Goal: Communication & Community: Ask a question

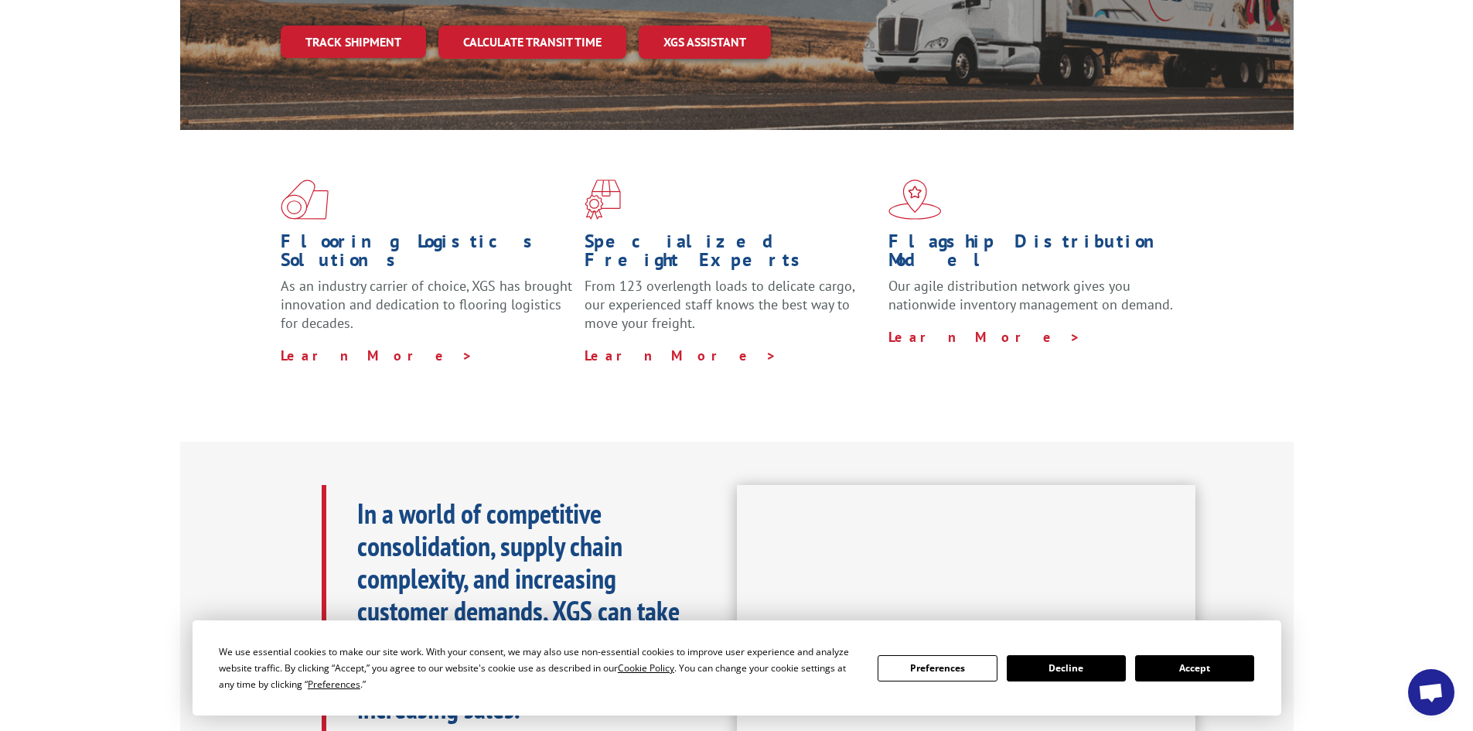
scroll to position [387, 0]
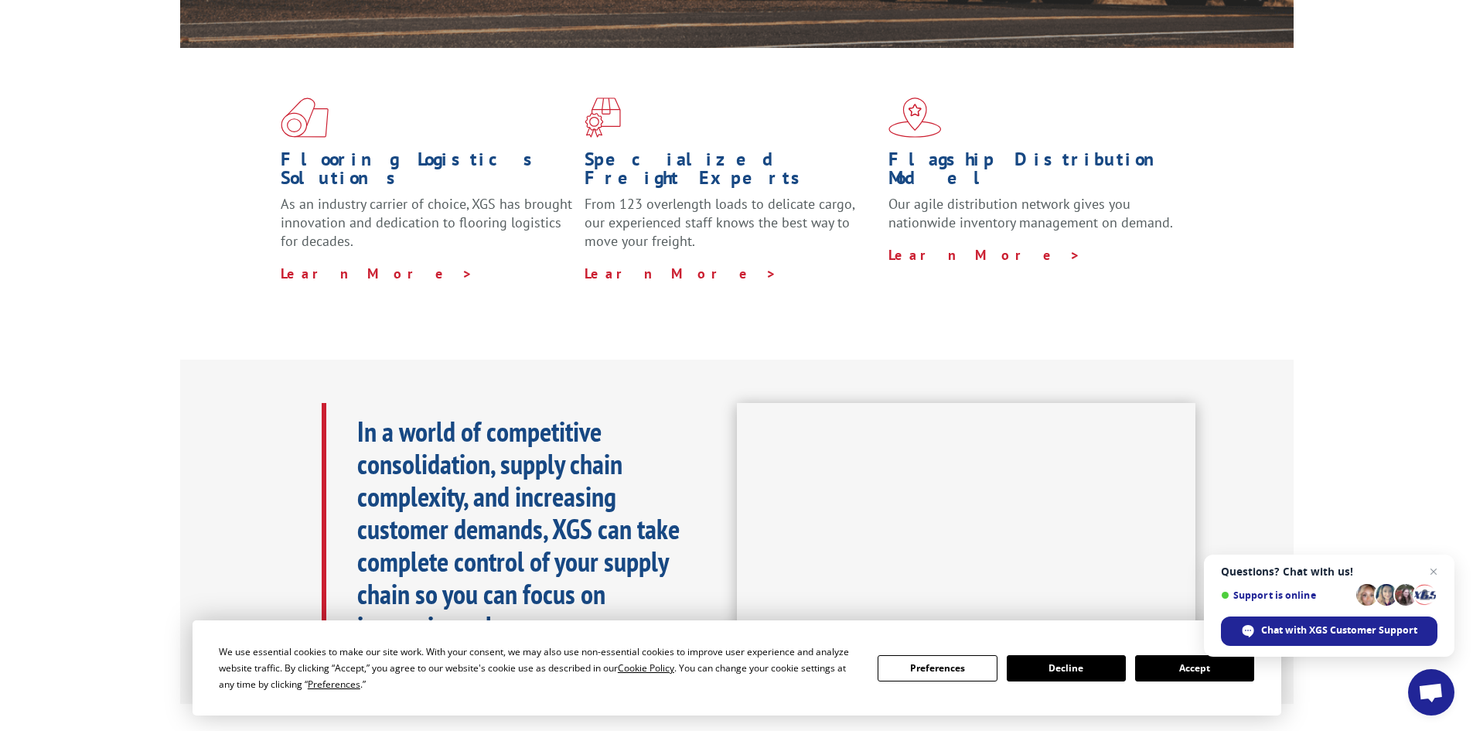
click at [1190, 670] on button "Accept" at bounding box center [1194, 668] width 119 height 26
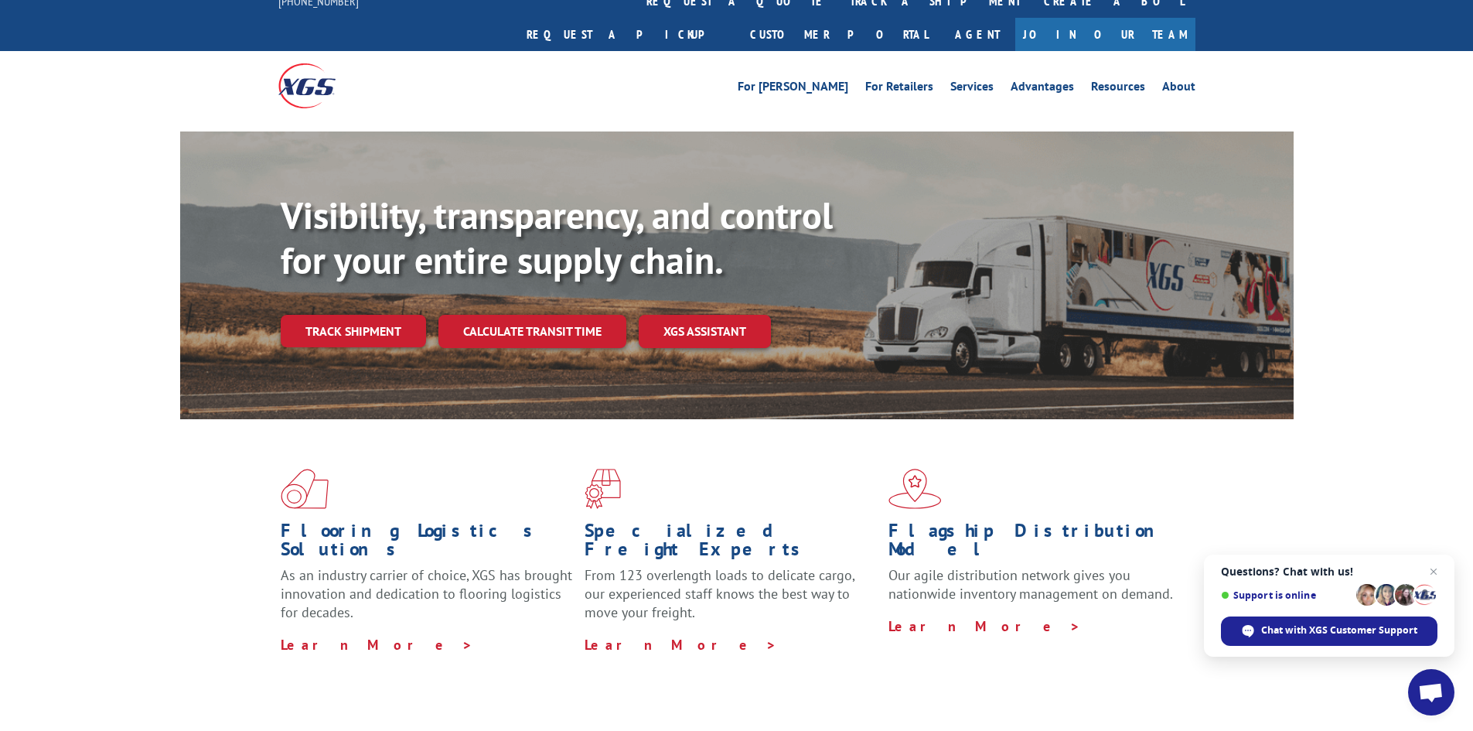
scroll to position [0, 0]
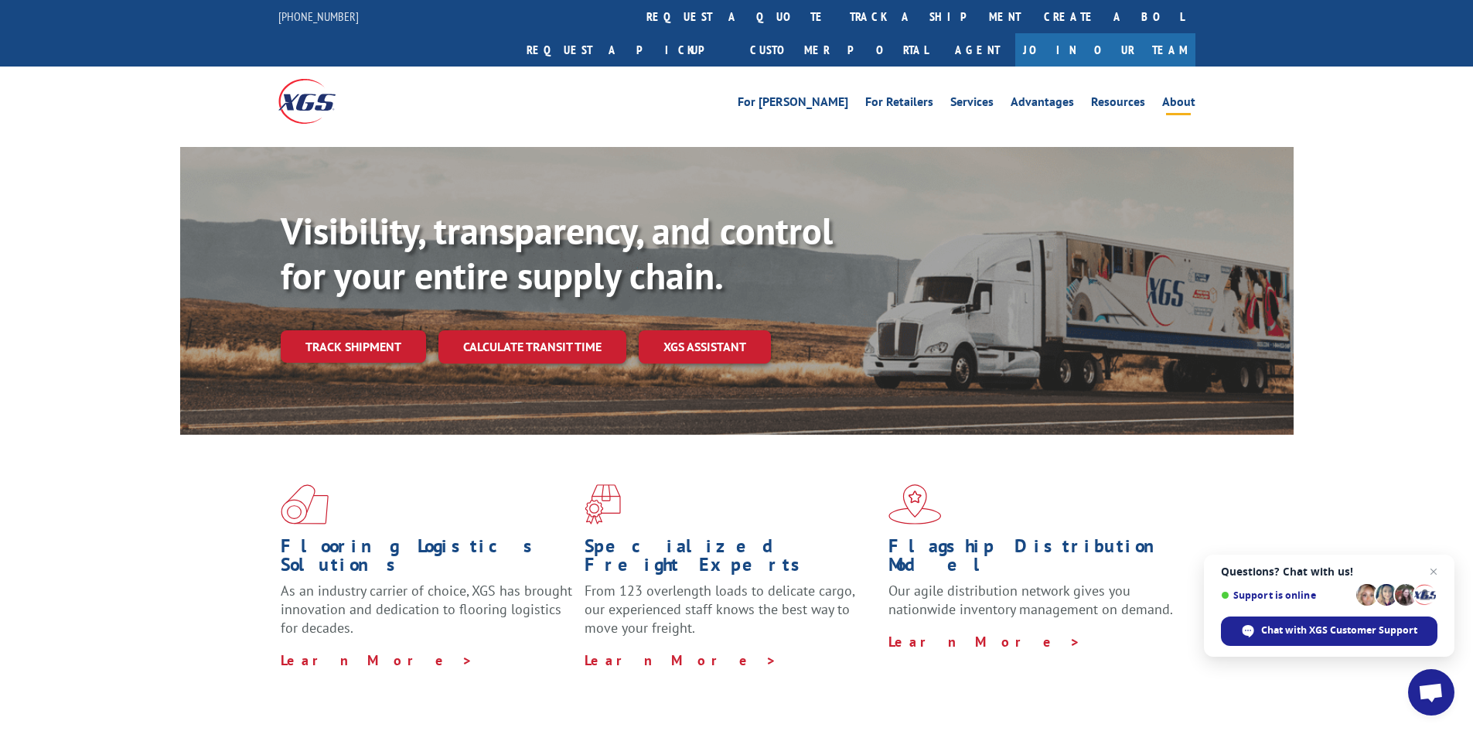
click at [1172, 96] on link "About" at bounding box center [1178, 104] width 33 height 17
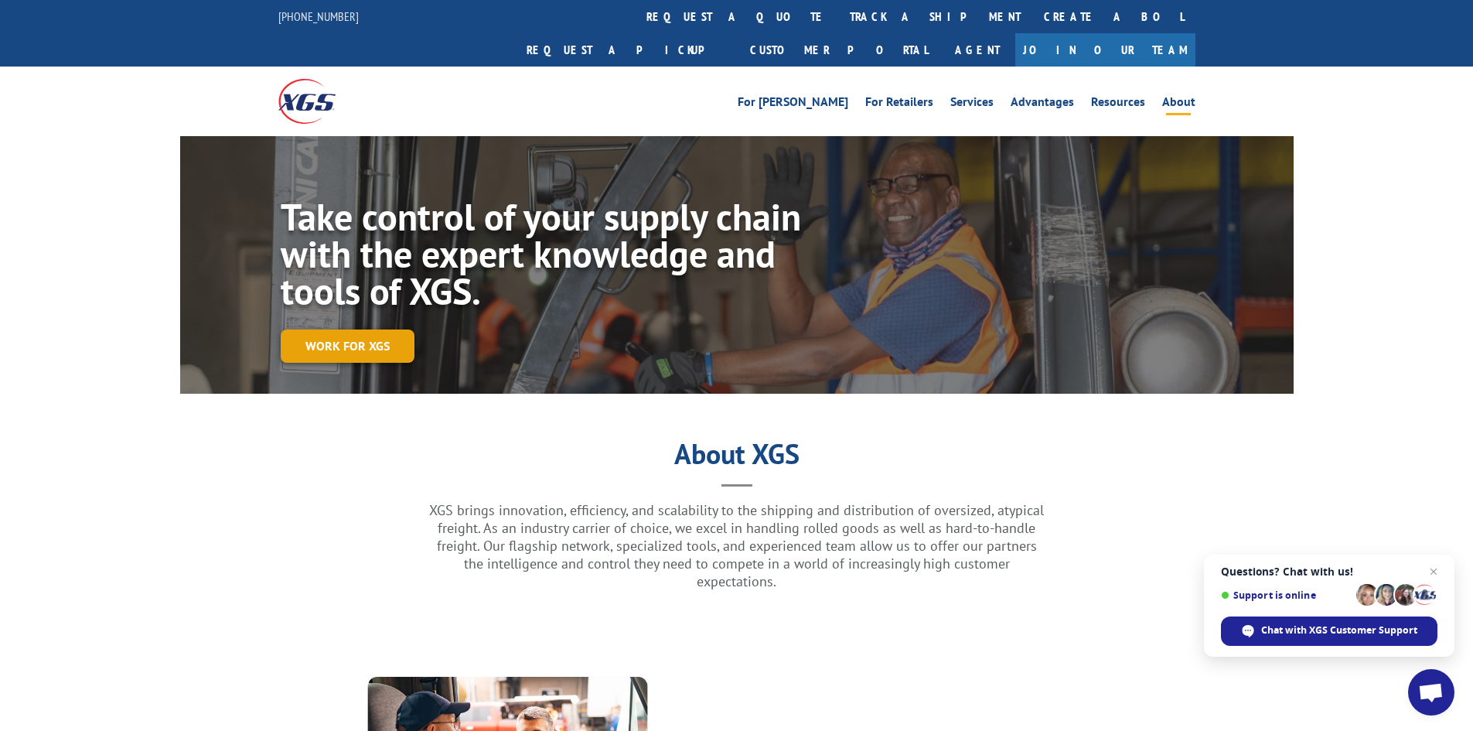
click at [354, 329] on link "Work for XGS" at bounding box center [348, 345] width 134 height 33
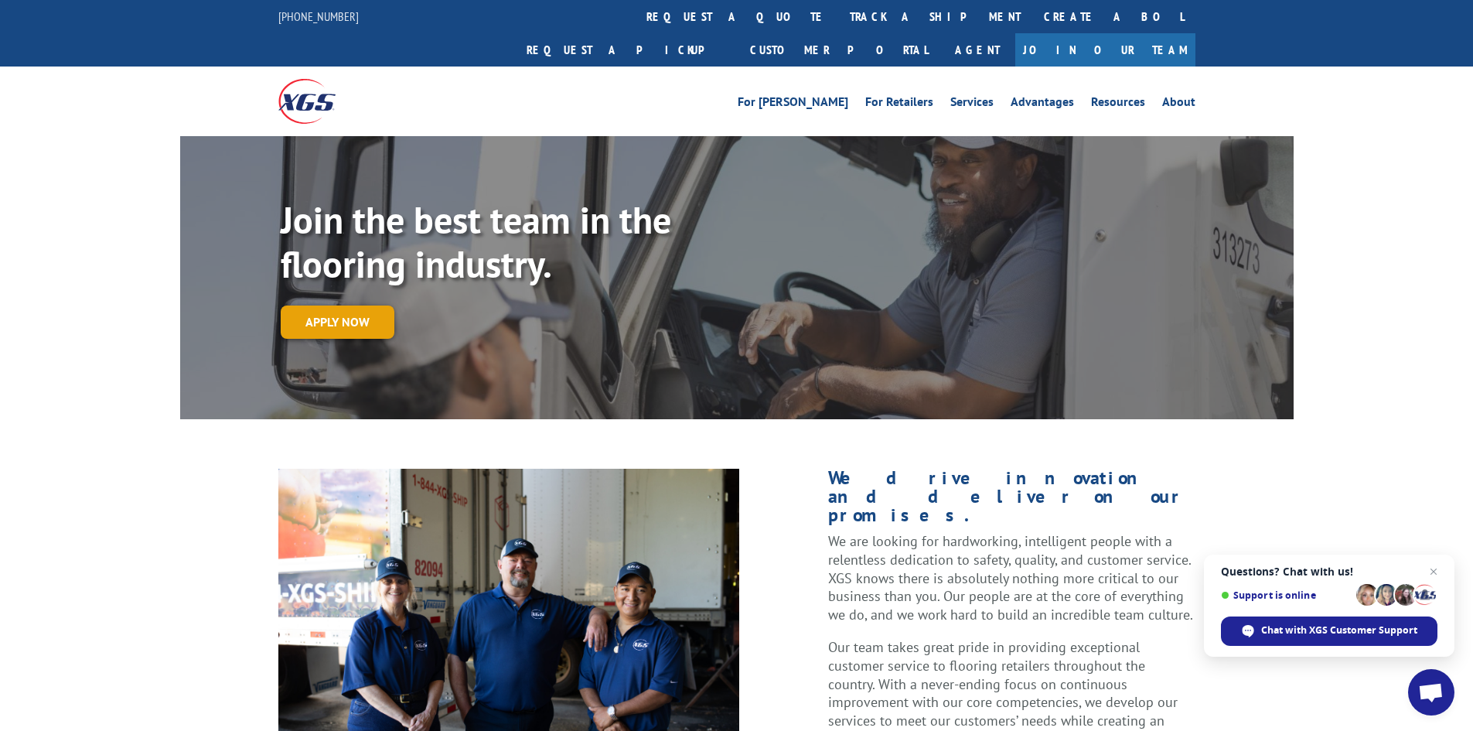
click at [372, 305] on link "Apply now" at bounding box center [338, 321] width 114 height 33
click at [1162, 96] on li "About" at bounding box center [1179, 104] width 50 height 17
click at [1170, 96] on link "About" at bounding box center [1178, 104] width 33 height 17
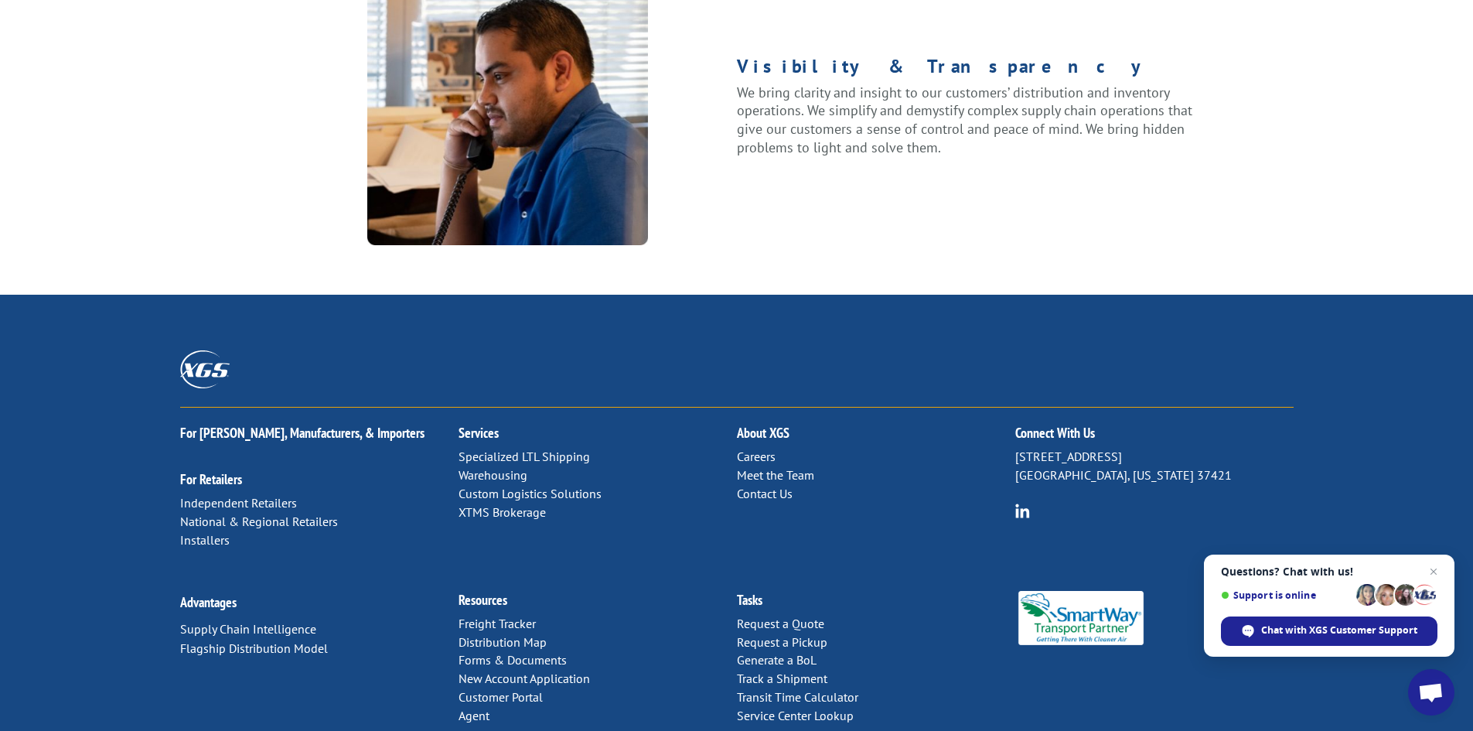
scroll to position [1933, 0]
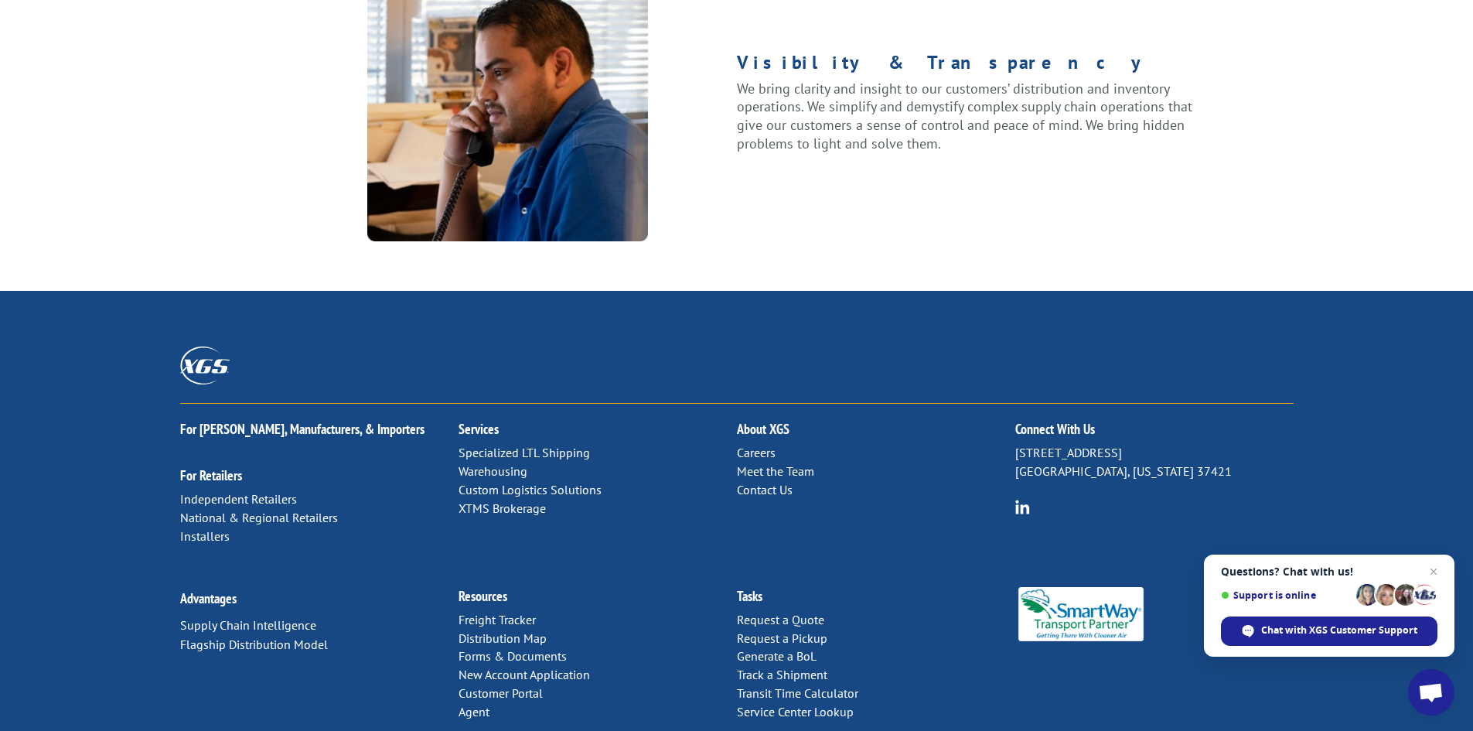
click at [782, 482] on link "Contact Us" at bounding box center [765, 489] width 56 height 15
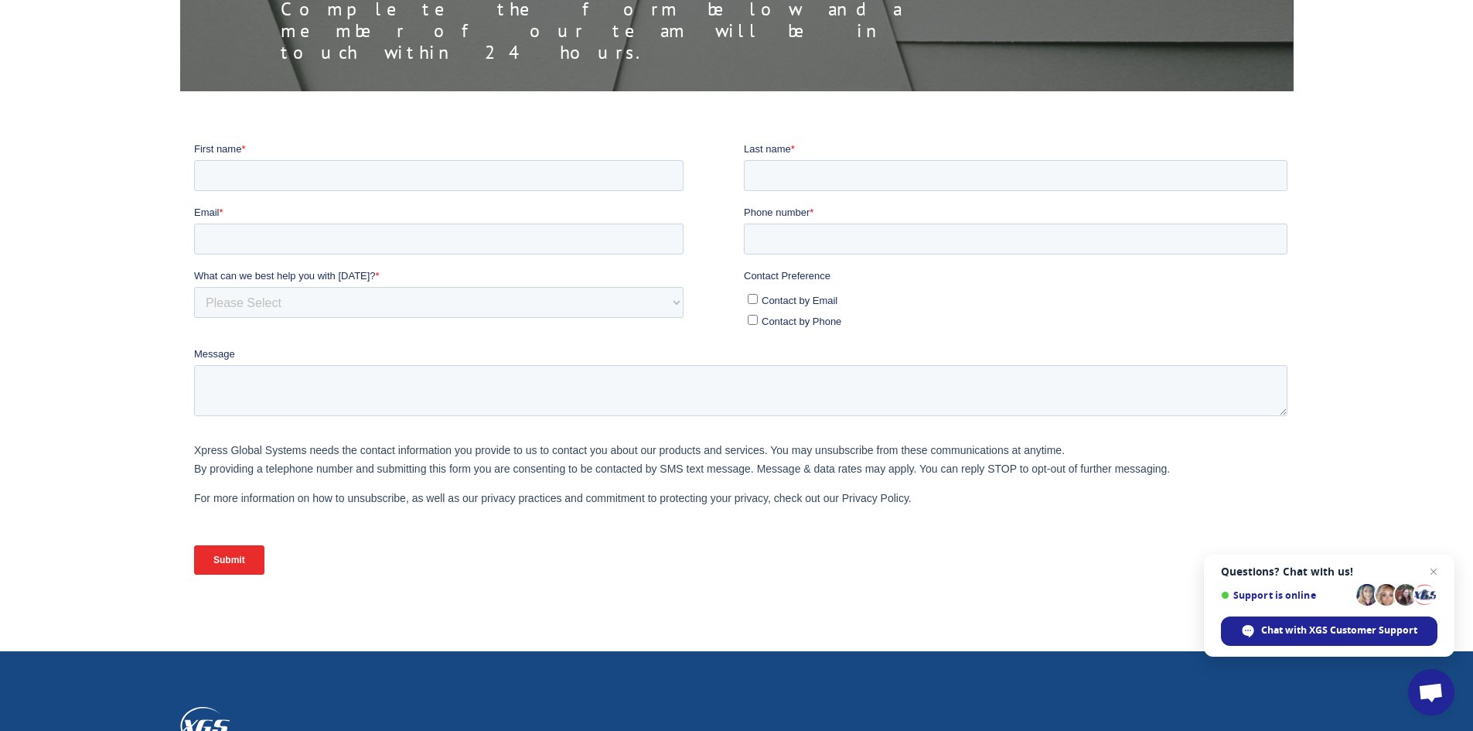
scroll to position [309, 0]
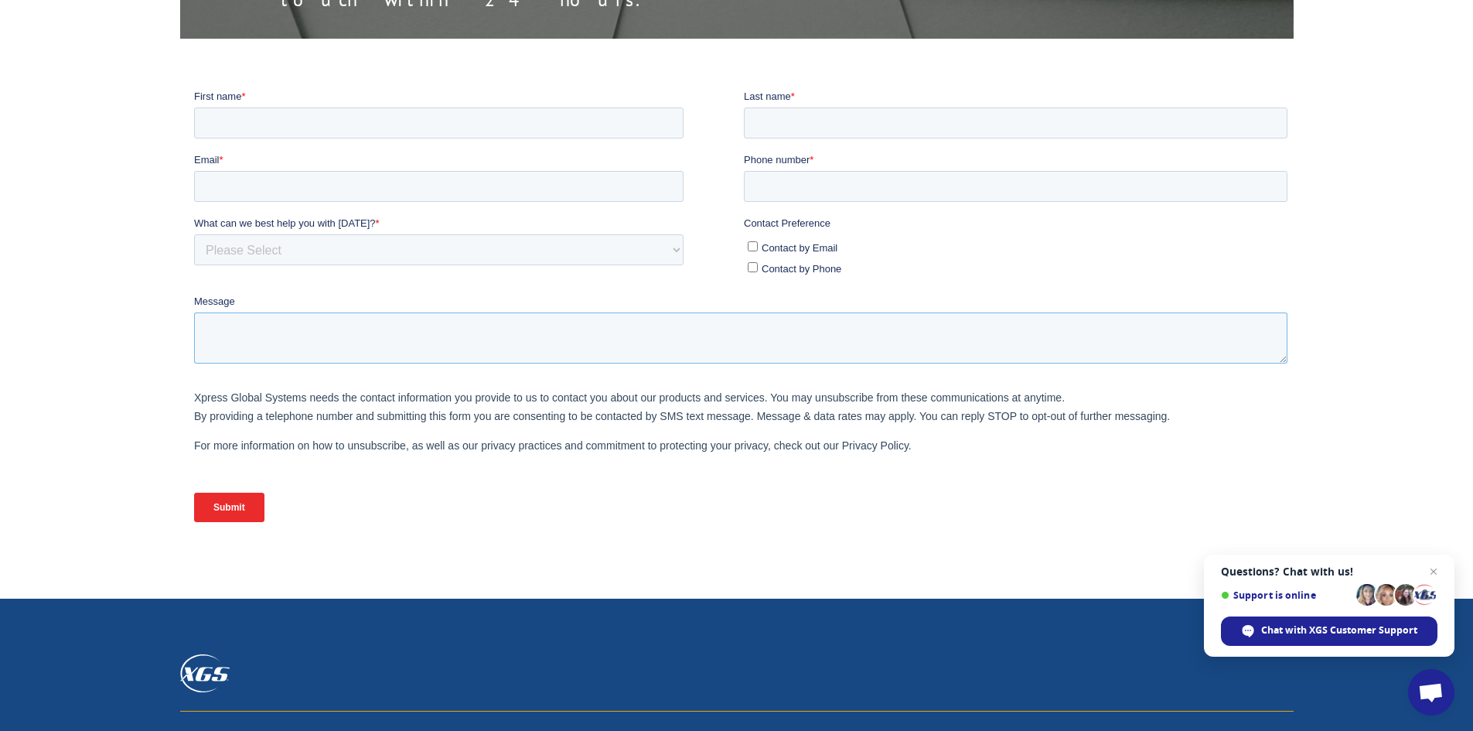
drag, startPoint x: 365, startPoint y: 347, endPoint x: 343, endPoint y: 340, distance: 22.7
click at [343, 340] on textarea "Message" at bounding box center [740, 337] width 1094 height 51
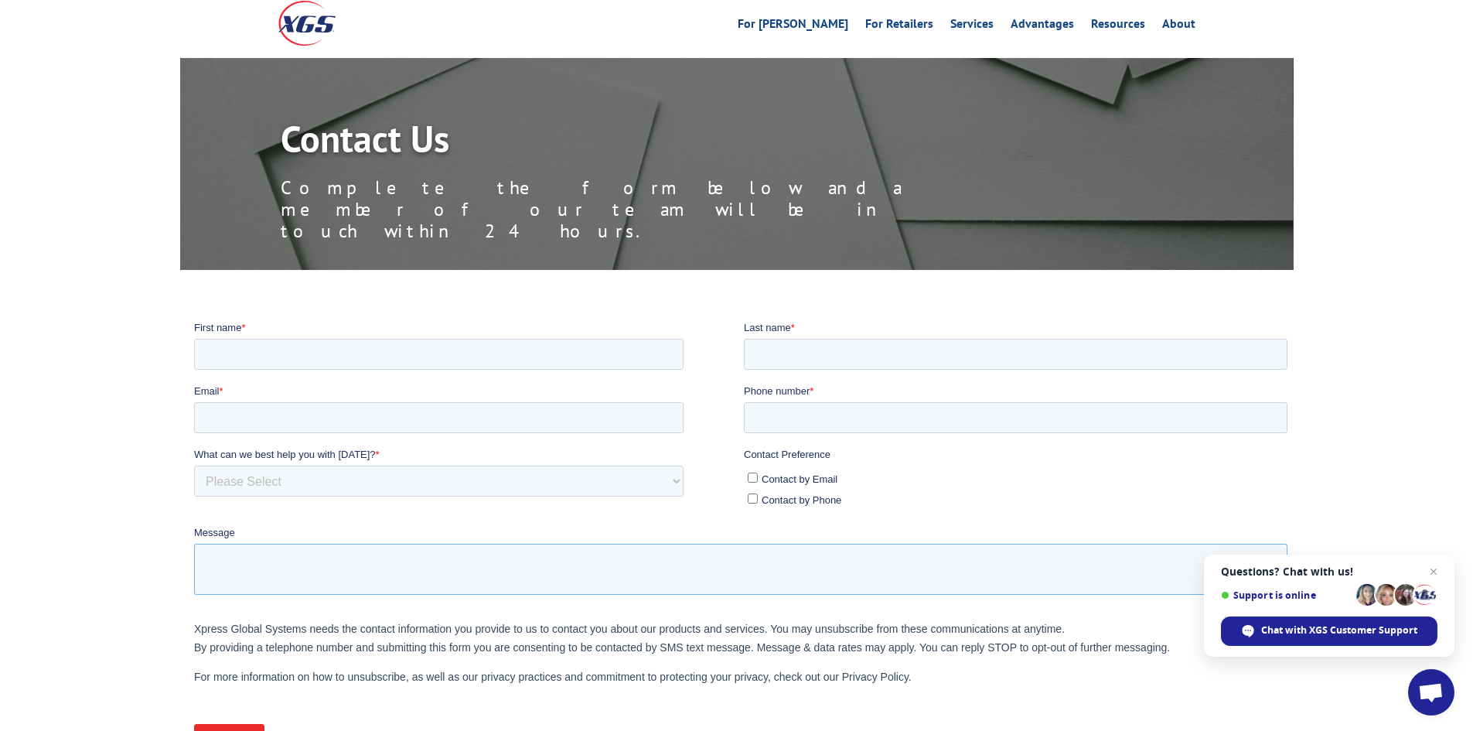
scroll to position [77, 0]
click at [244, 360] on input "First name *" at bounding box center [438, 354] width 490 height 31
type input "S"
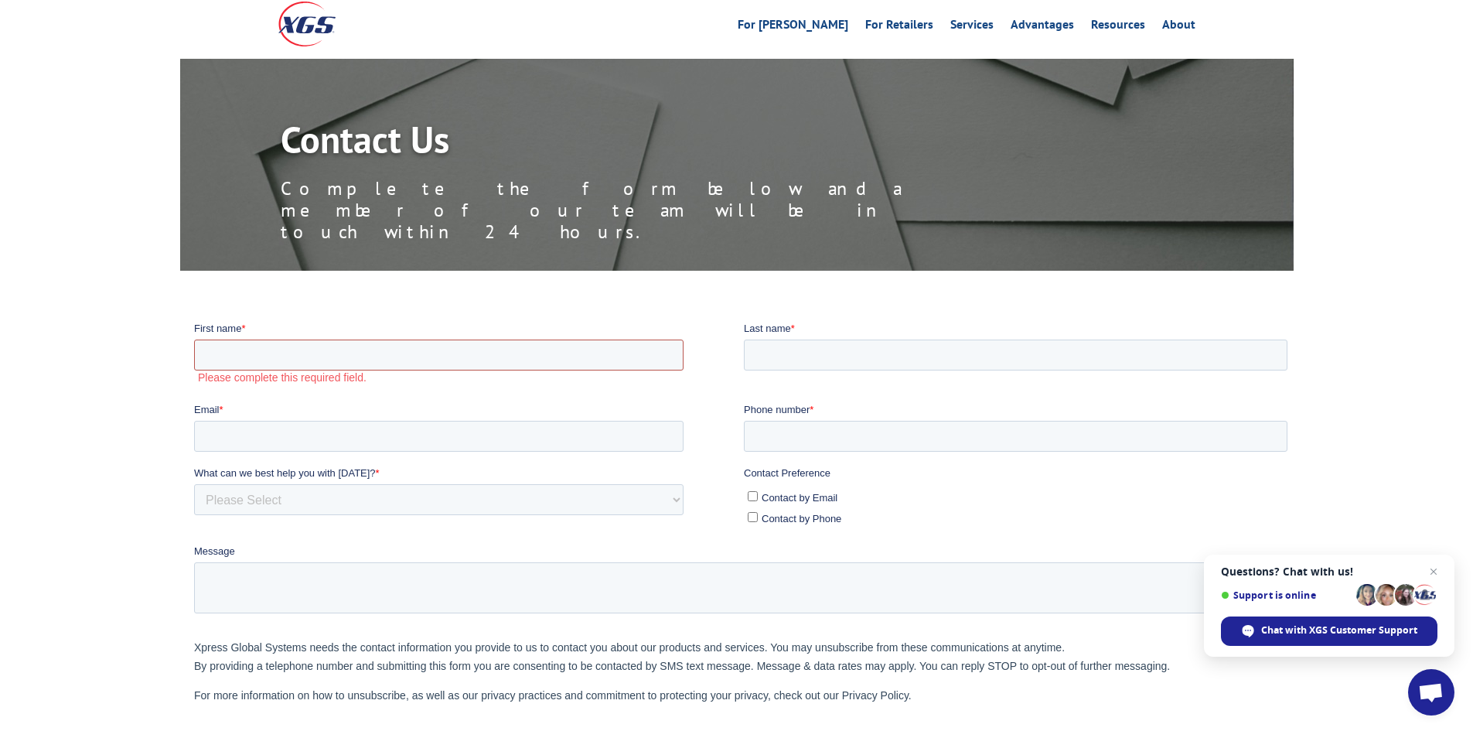
click at [345, 356] on input "First name *" at bounding box center [438, 354] width 490 height 31
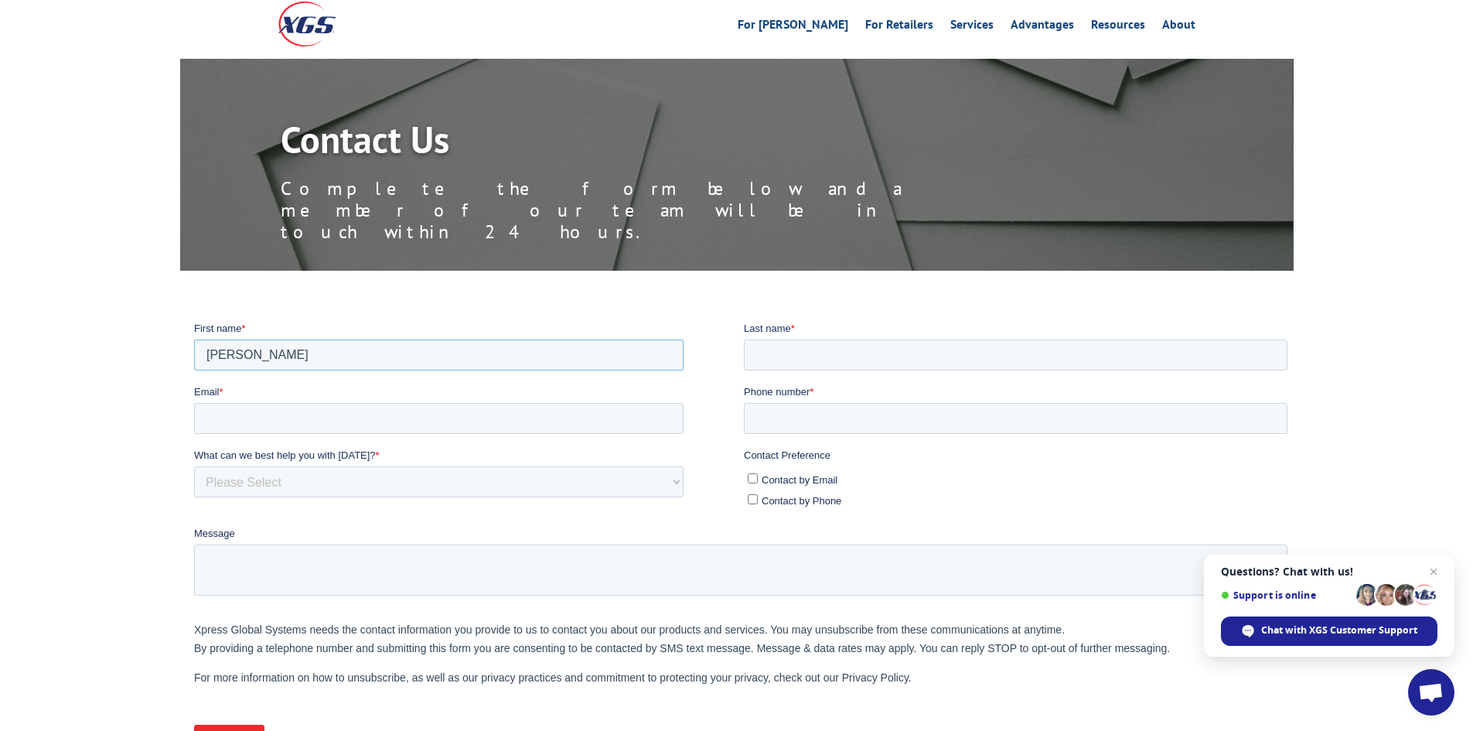
type input "Sam"
type input "Martinez"
type input "mtz817@yahoo.com"
type input "8174431086"
click at [288, 482] on select "Please Select Quoting, Opening New Account, or New Business Opportunity Shipmen…" at bounding box center [438, 481] width 490 height 31
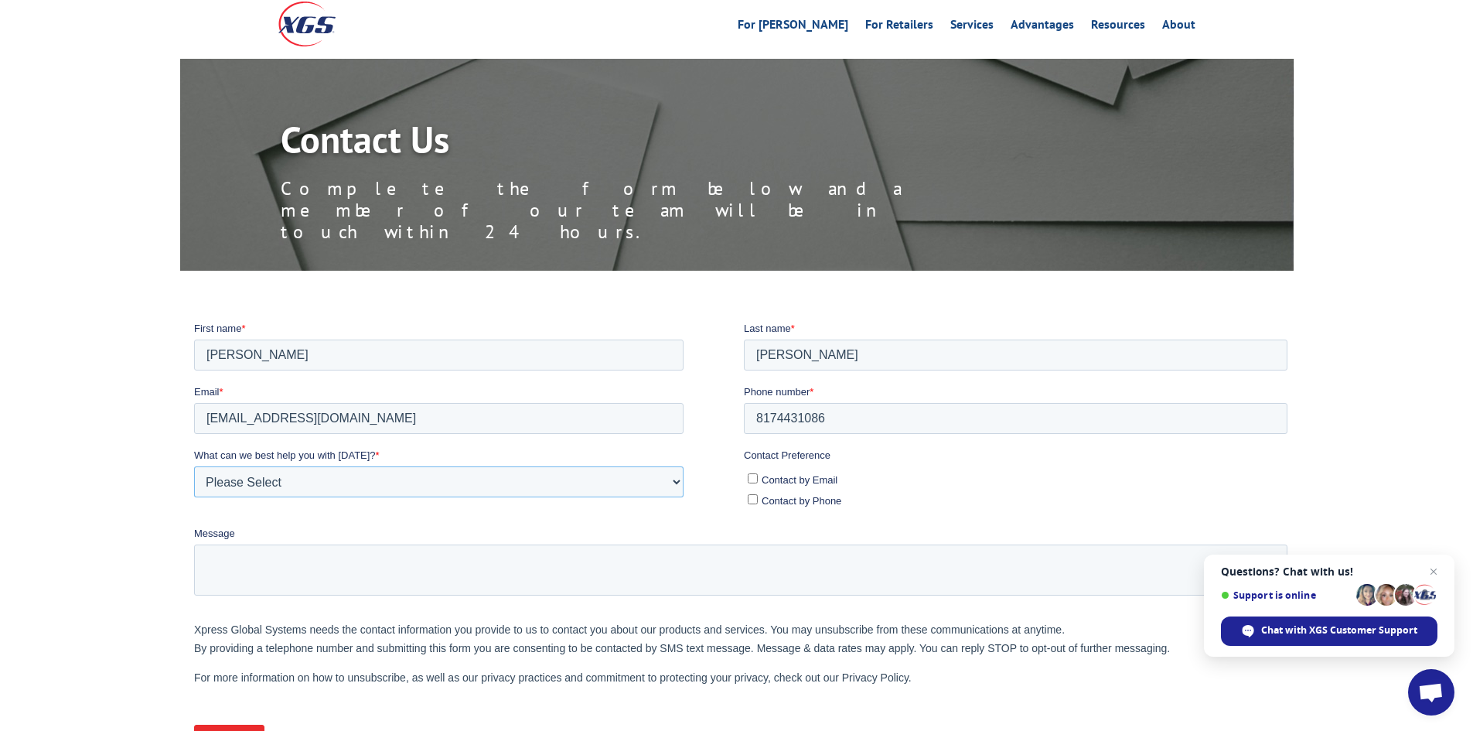
select select "Other"
click at [193, 466] on select "Please Select Quoting, Opening New Account, or New Business Opportunity Shipmen…" at bounding box center [438, 481] width 490 height 31
click at [753, 475] on input "Contact by Email" at bounding box center [752, 478] width 10 height 10
checkbox input "true"
click at [727, 581] on textarea "Message" at bounding box center [740, 569] width 1094 height 51
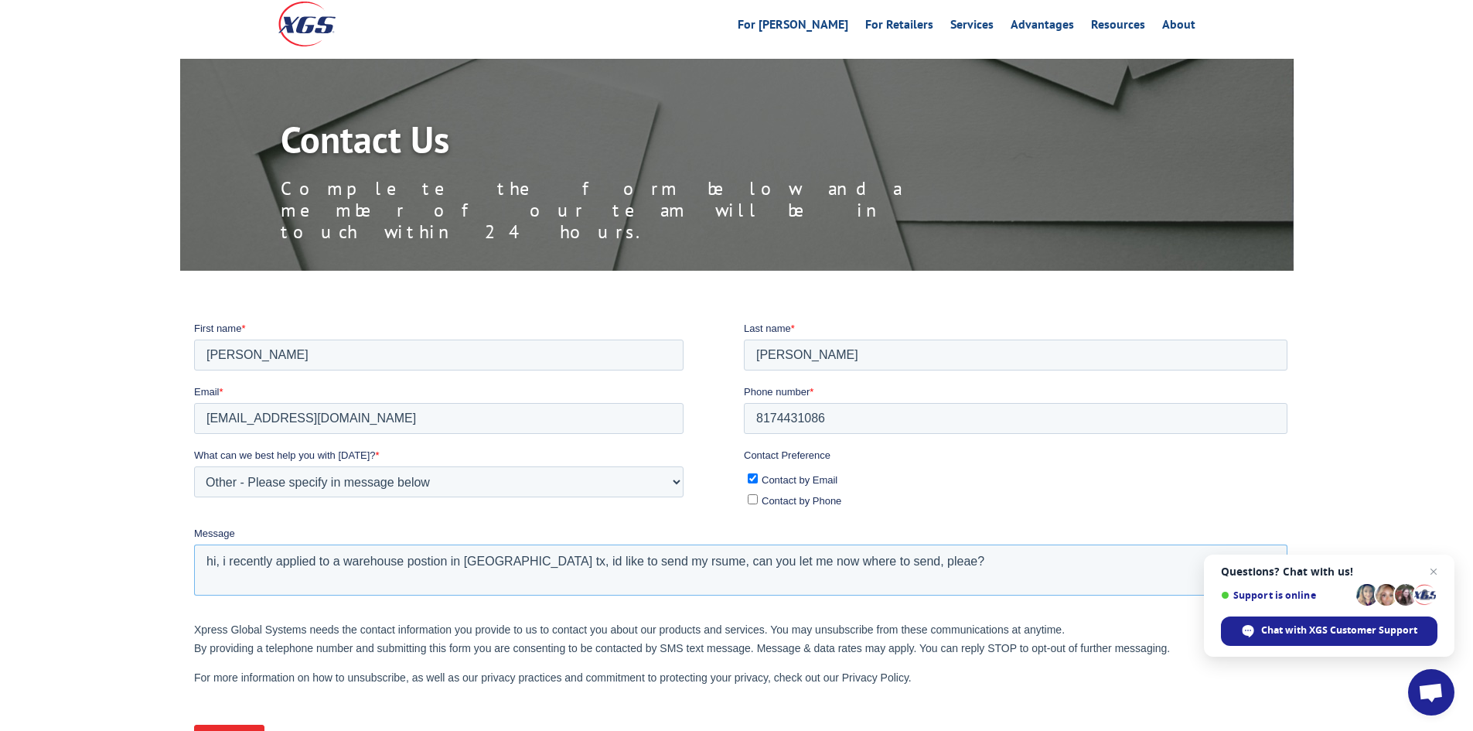
click at [210, 559] on textarea "hi, i recently applied to a warehouse postion in grand priarie tx, id like to s…" at bounding box center [740, 569] width 1094 height 51
click at [229, 565] on textarea "Hi, i recently applied to a warehouse postion in grand priarie tx, id like to s…" at bounding box center [740, 569] width 1094 height 51
click at [476, 560] on textarea "Hi, I recently applied to a warehouse position in grand prairie Tx, id like to …" at bounding box center [740, 569] width 1094 height 51
click at [513, 558] on textarea "Hi, I recently applied to a warehouse position in Grand prairie Tx, id like to …" at bounding box center [740, 569] width 1094 height 51
click at [568, 558] on textarea "Hi, I recently applied to a warehouse position in Grand Prairie Tx, id like to …" at bounding box center [740, 569] width 1094 height 51
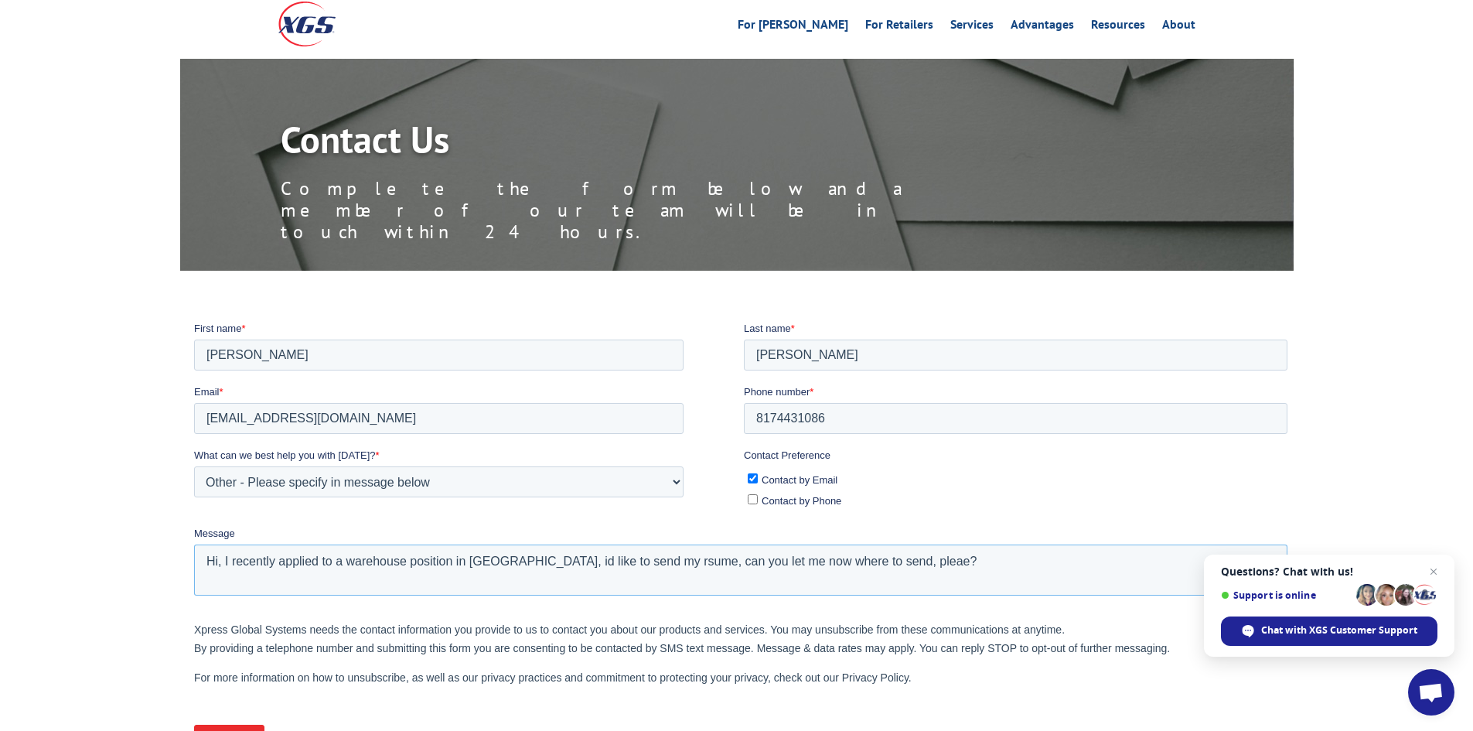
drag, startPoint x: 569, startPoint y: 558, endPoint x: 585, endPoint y: 577, distance: 24.8
click at [585, 577] on textarea "Hi, I recently applied to a warehouse position in Grand Prairie Tx, id like to …" at bounding box center [740, 569] width 1094 height 51
type textarea "Hi, I recently applied to a warehouse position in Grand Prairie Tx, id like to …"
click at [225, 730] on input "Submit" at bounding box center [228, 738] width 70 height 29
